Goal: Navigation & Orientation: Find specific page/section

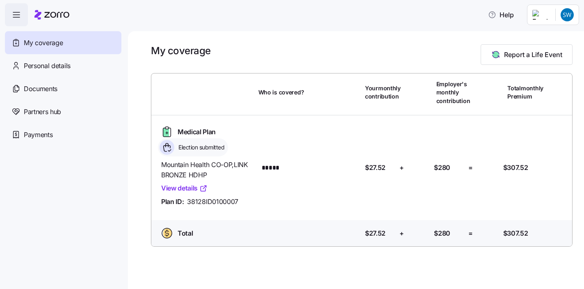
click at [178, 187] on link "View details" at bounding box center [184, 188] width 46 height 10
click at [192, 184] on link "View details" at bounding box center [184, 188] width 46 height 10
click at [78, 69] on div "Personal details" at bounding box center [63, 65] width 116 height 23
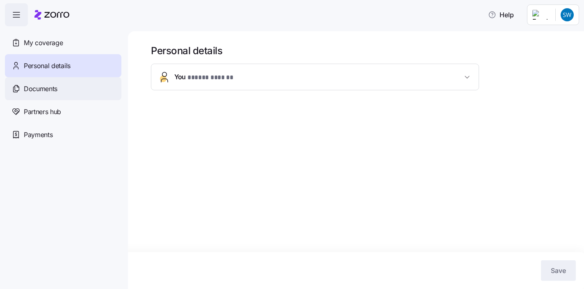
click at [65, 90] on div "Documents" at bounding box center [63, 88] width 116 height 23
